Goal: Task Accomplishment & Management: Manage account settings

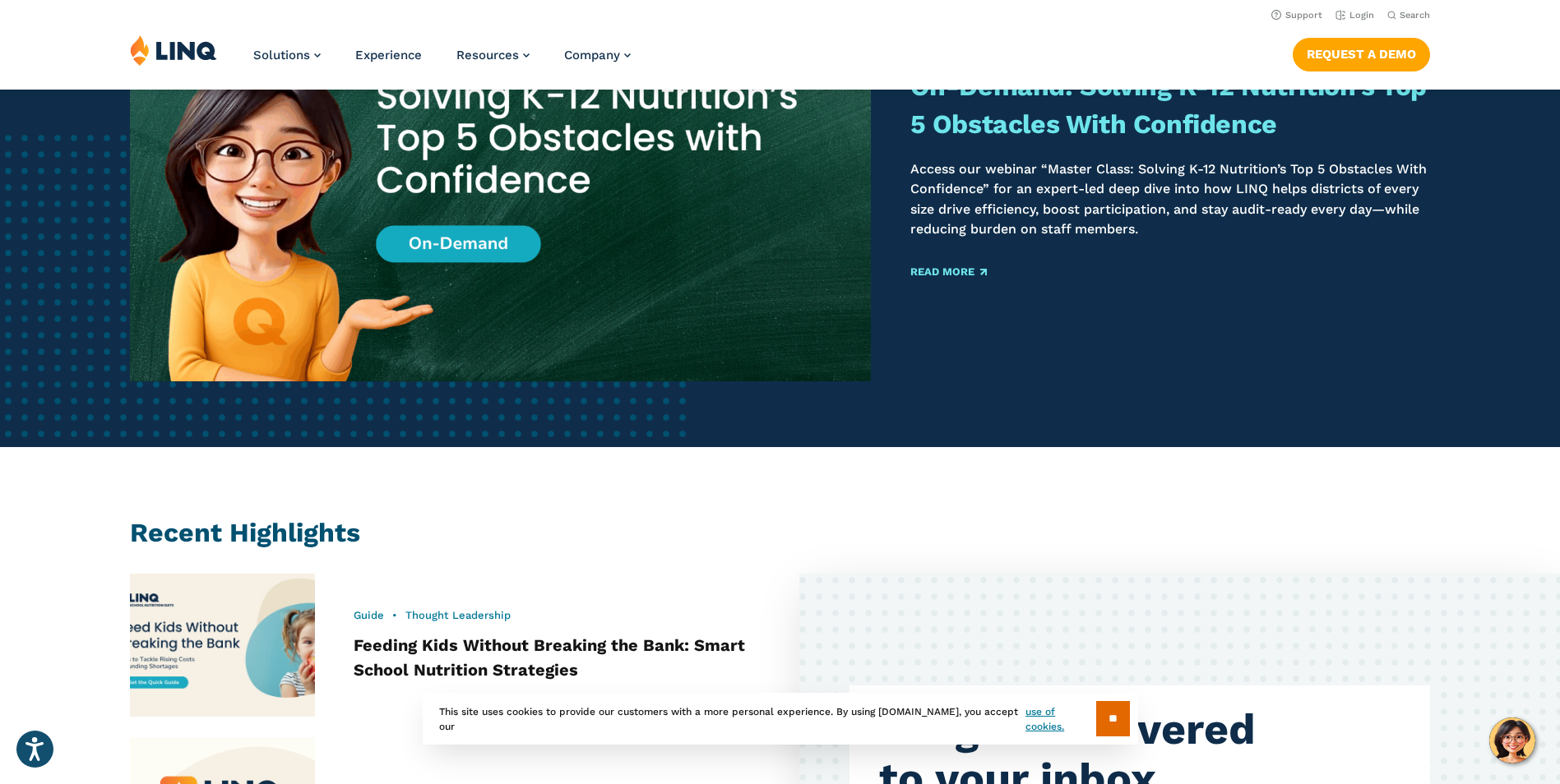
scroll to position [300, 0]
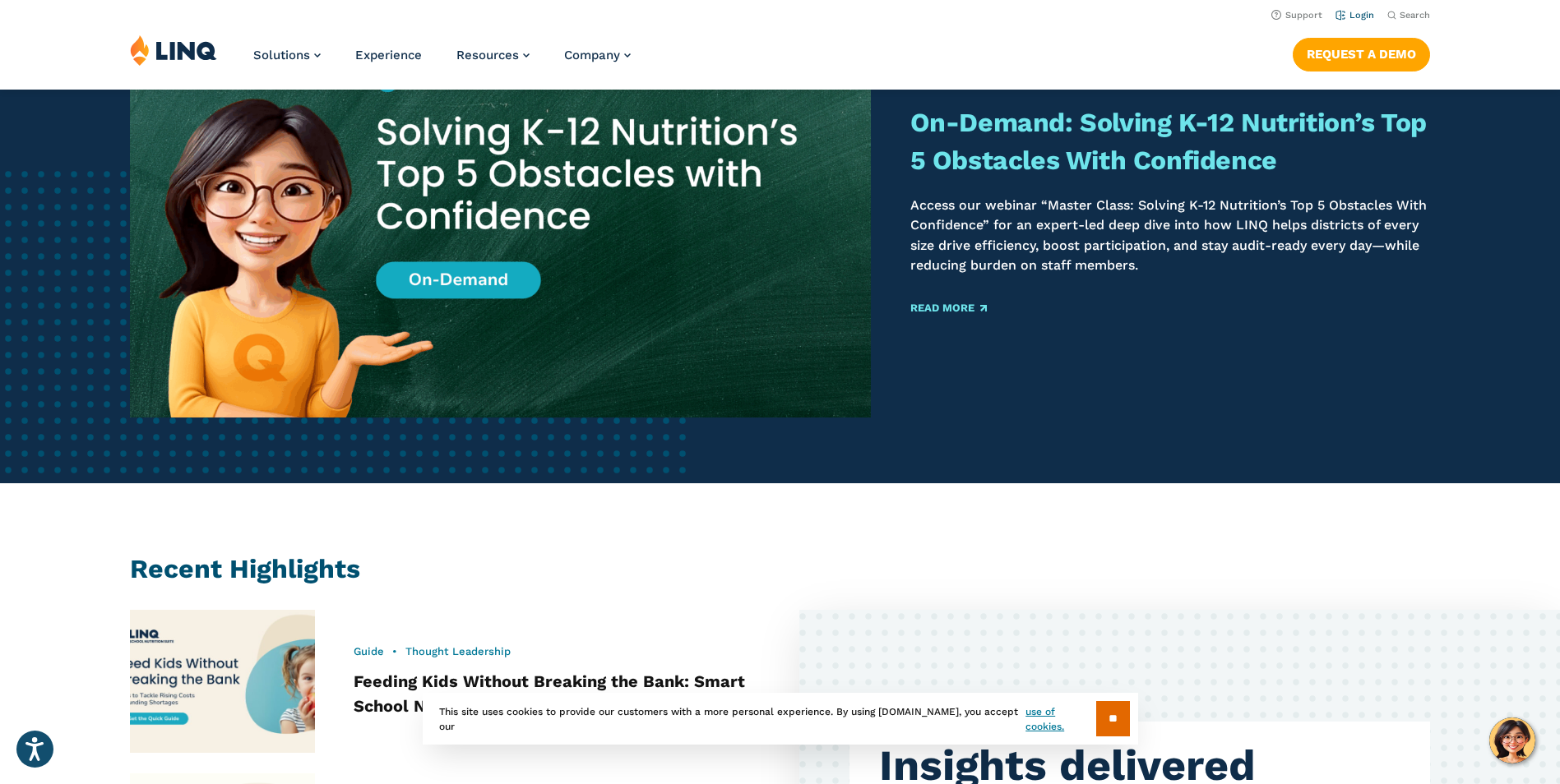
click at [1358, 16] on link "Login" at bounding box center [1354, 14] width 39 height 10
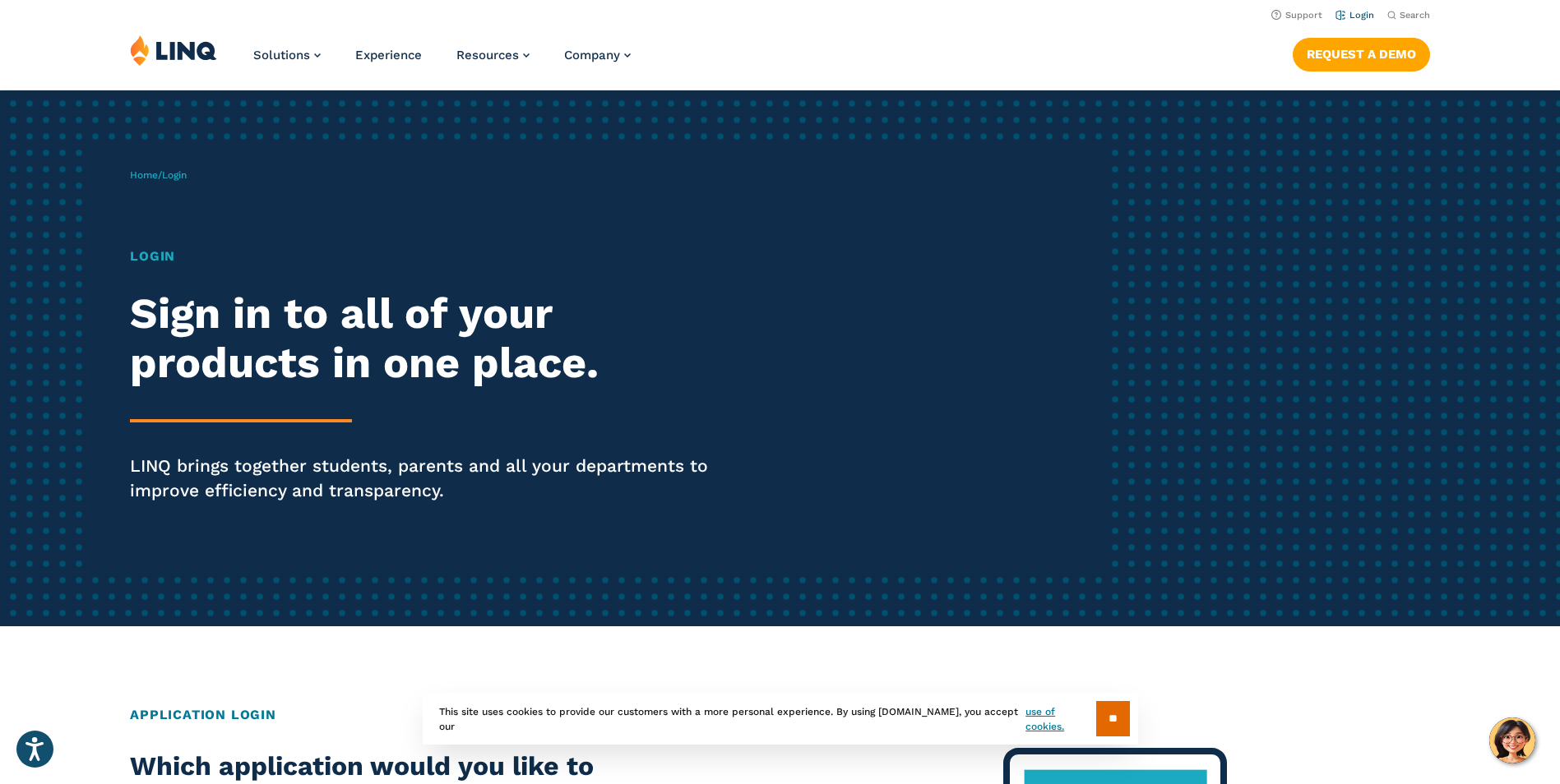
click at [1365, 16] on link "Login" at bounding box center [1354, 14] width 39 height 10
click at [152, 252] on h1 "Login" at bounding box center [430, 256] width 601 height 20
click at [176, 170] on span "Login" at bounding box center [175, 175] width 25 height 11
